Goal: Task Accomplishment & Management: Complete application form

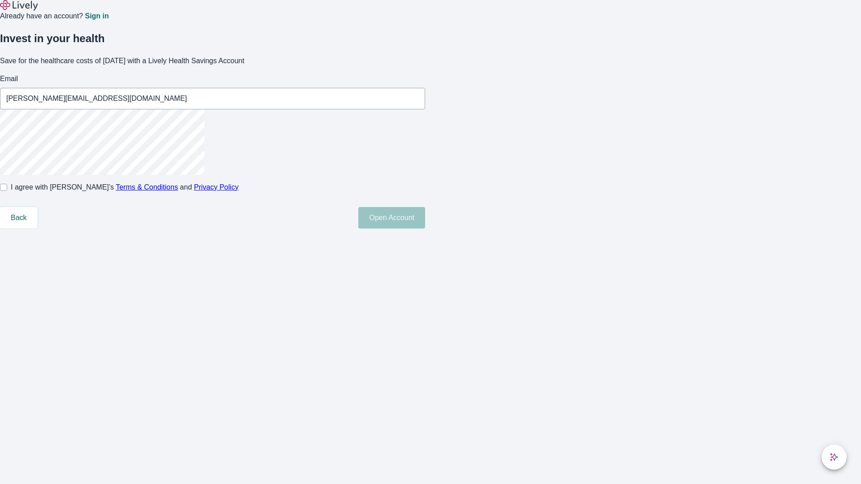
click at [7, 191] on input "I agree with Lively’s Terms & Conditions and Privacy Policy" at bounding box center [3, 187] width 7 height 7
checkbox input "true"
click at [425, 229] on button "Open Account" at bounding box center [391, 218] width 67 height 22
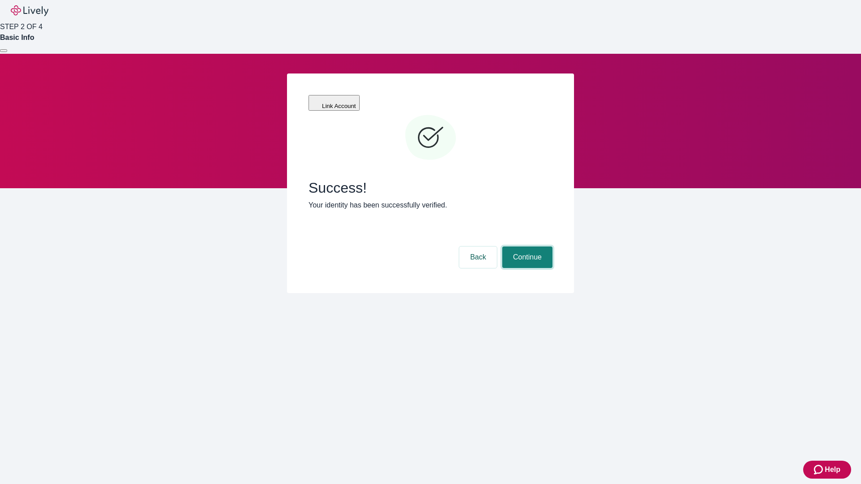
click at [526, 247] on button "Continue" at bounding box center [527, 258] width 50 height 22
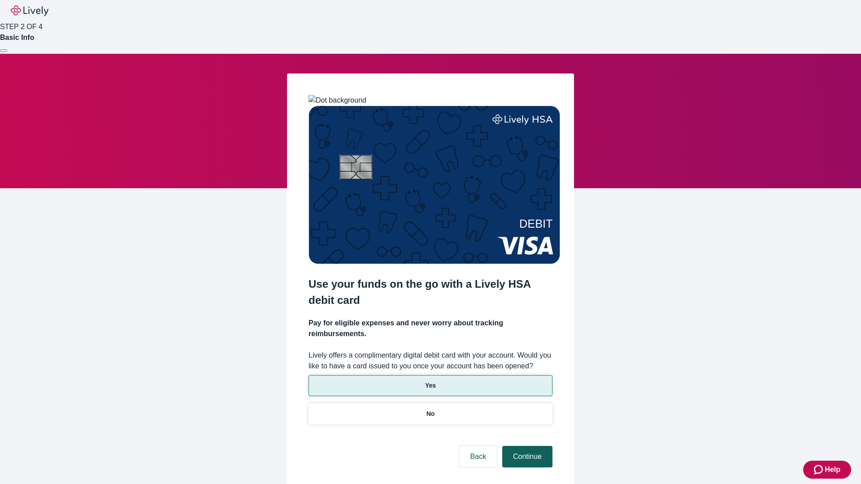
click at [526, 446] on button "Continue" at bounding box center [527, 457] width 50 height 22
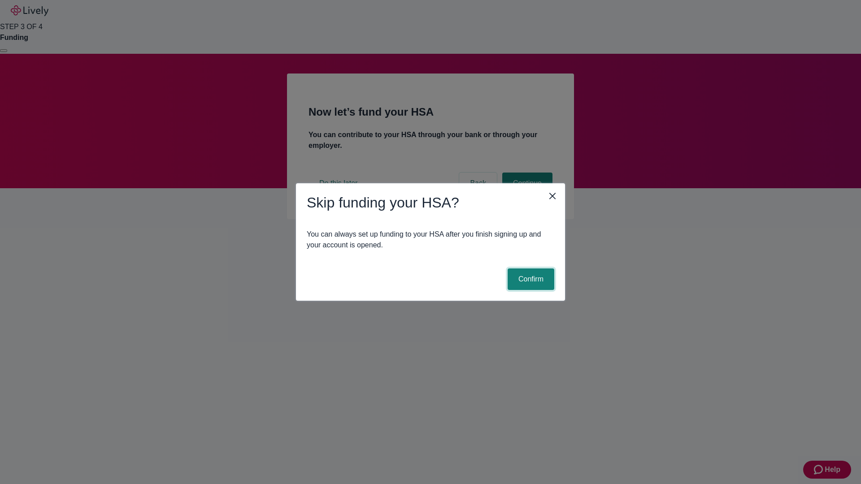
click at [530, 279] on button "Confirm" at bounding box center [531, 280] width 47 height 22
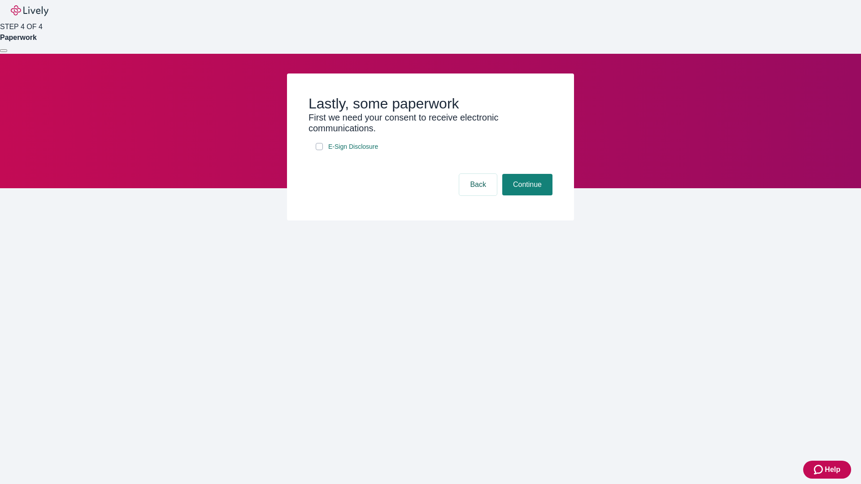
click at [319, 150] on input "E-Sign Disclosure" at bounding box center [319, 146] width 7 height 7
checkbox input "true"
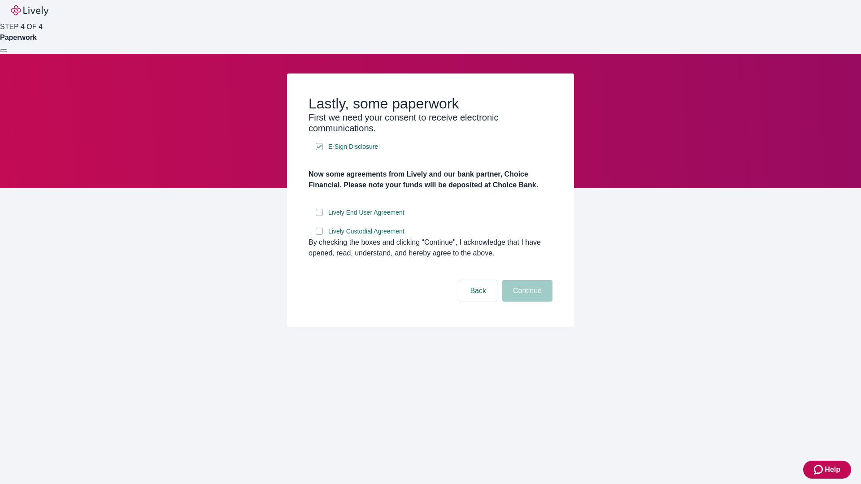
click at [319, 216] on input "Lively End User Agreement" at bounding box center [319, 212] width 7 height 7
checkbox input "true"
click at [319, 235] on input "Lively Custodial Agreement" at bounding box center [319, 231] width 7 height 7
checkbox input "true"
click at [526, 302] on button "Continue" at bounding box center [527, 291] width 50 height 22
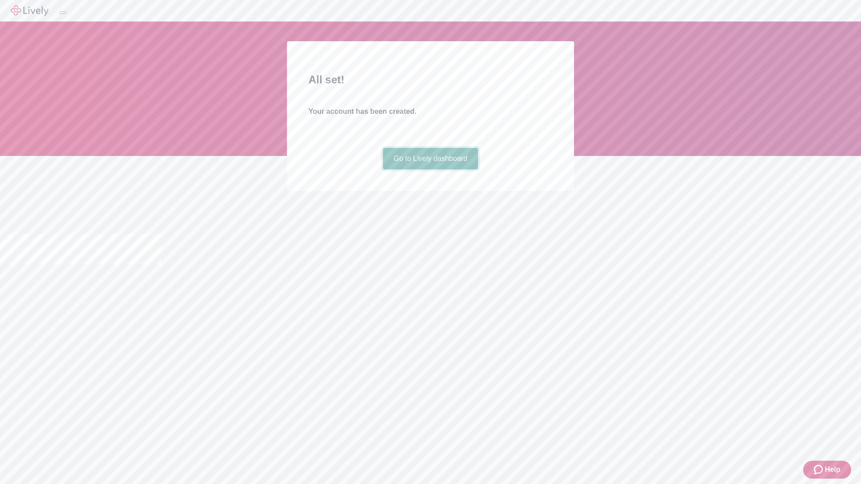
click at [430, 170] on link "Go to Lively dashboard" at bounding box center [431, 159] width 96 height 22
